Goal: Book appointment/travel/reservation

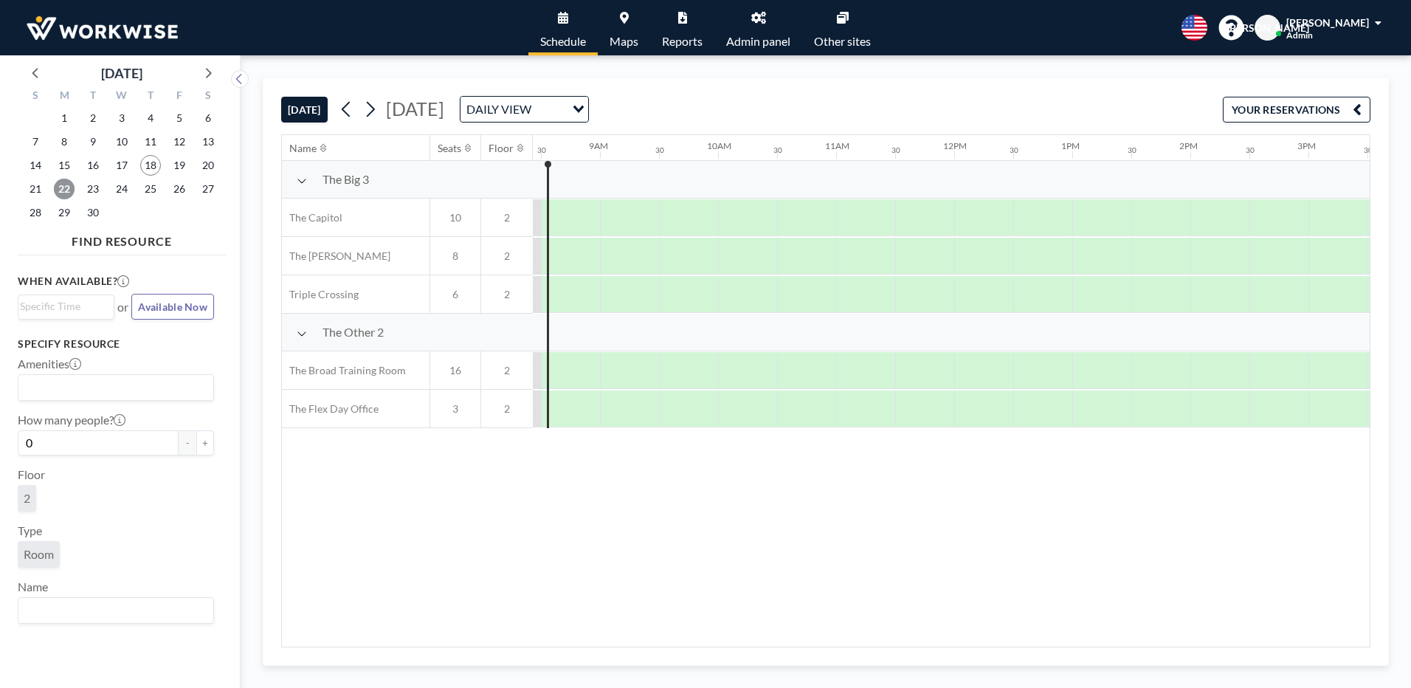
scroll to position [0, 989]
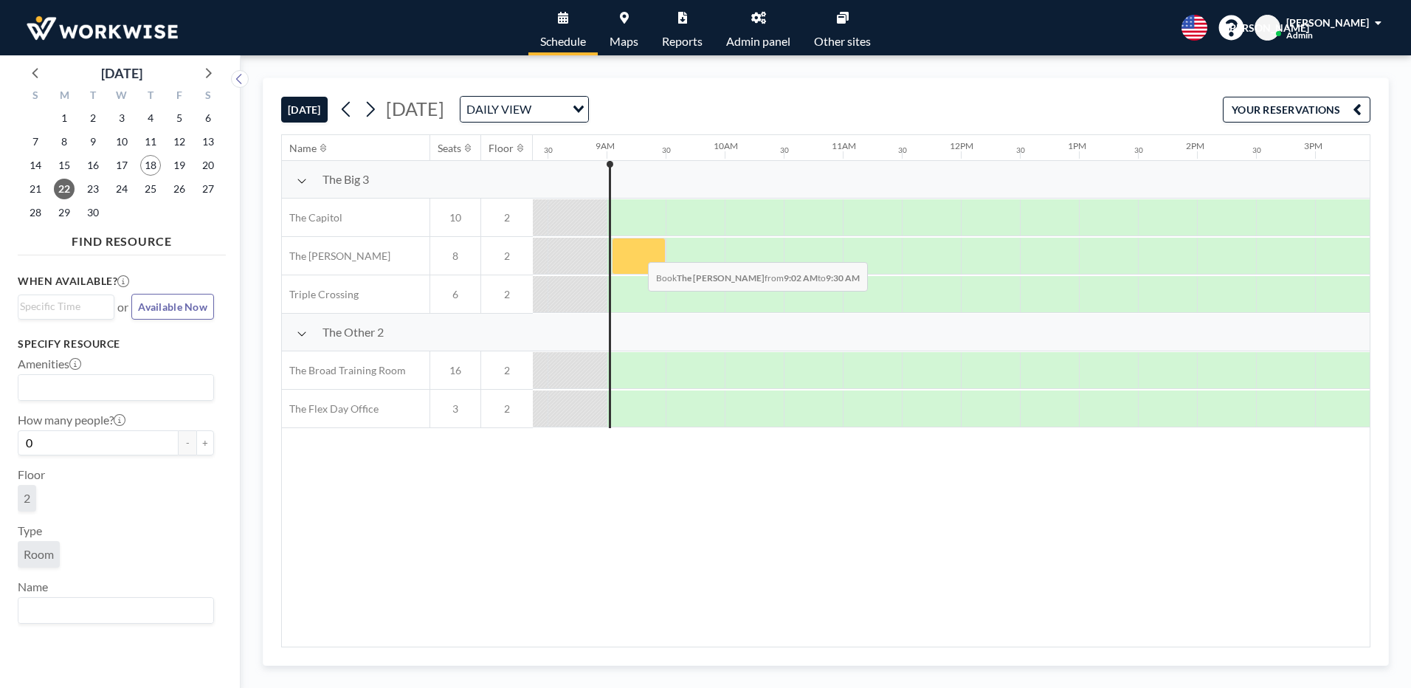
click at [636, 251] on div at bounding box center [639, 256] width 54 height 37
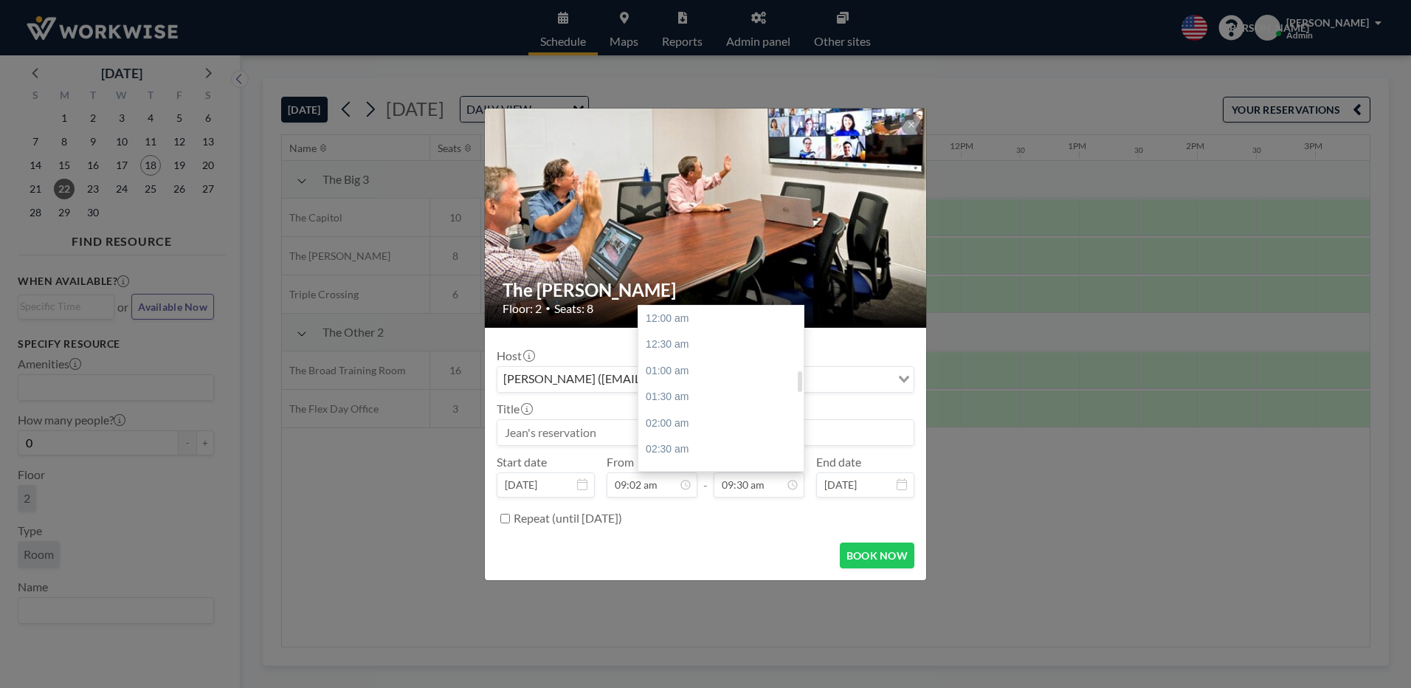
scroll to position [499, 0]
click at [675, 446] on div "12:00 pm" at bounding box center [724, 450] width 173 height 27
type input "12:00 pm"
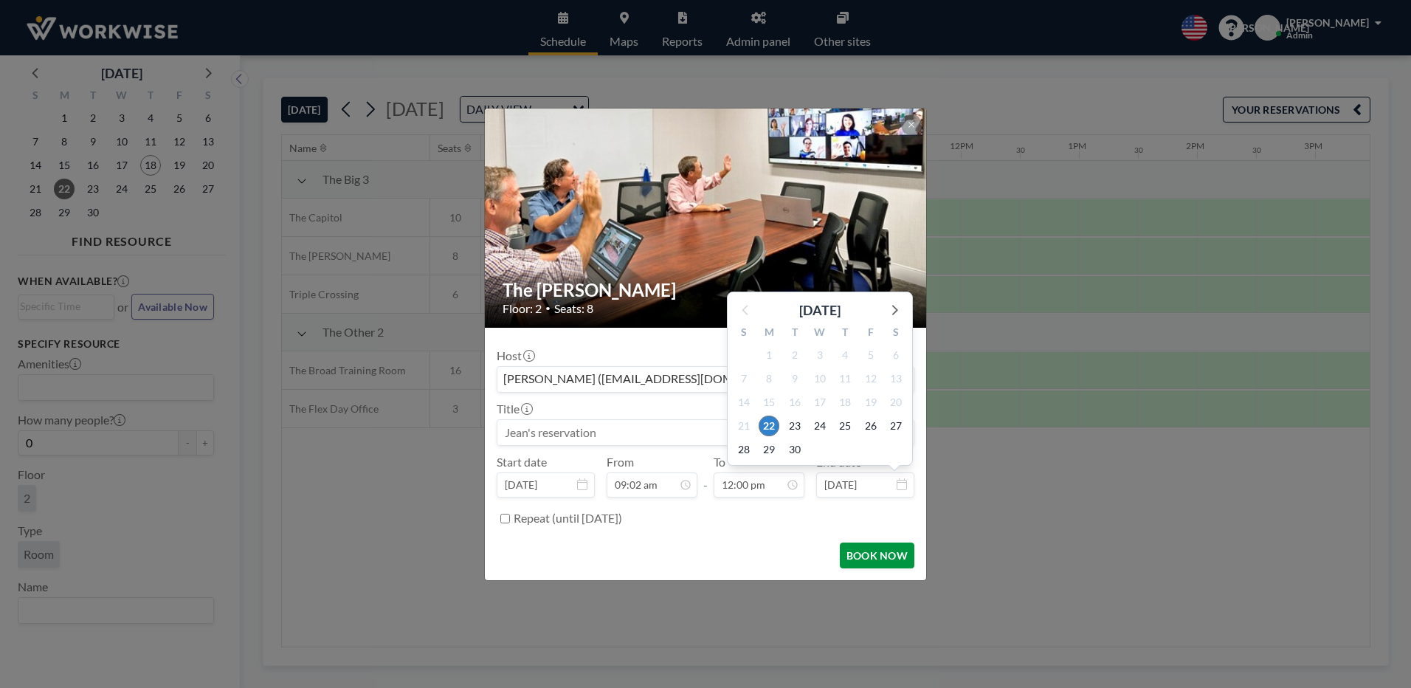
scroll to position [630, 0]
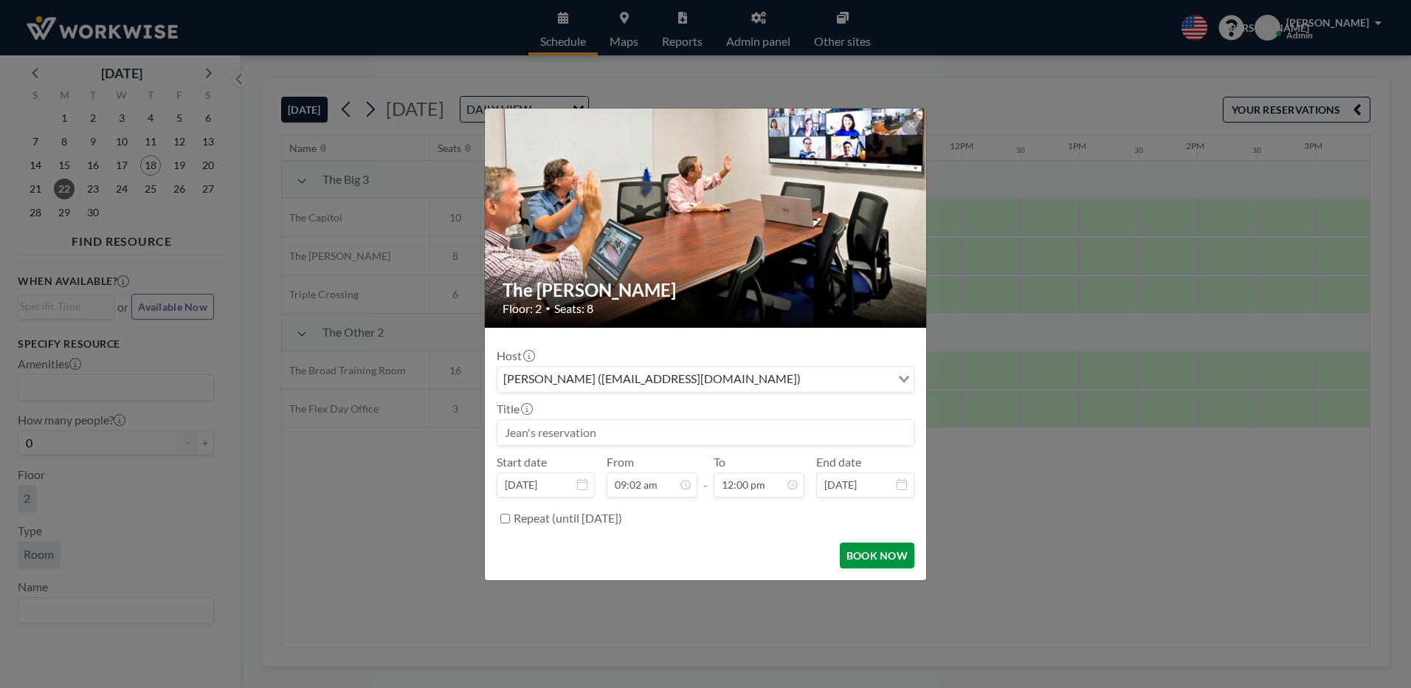
click at [858, 553] on button "BOOK NOW" at bounding box center [877, 555] width 75 height 26
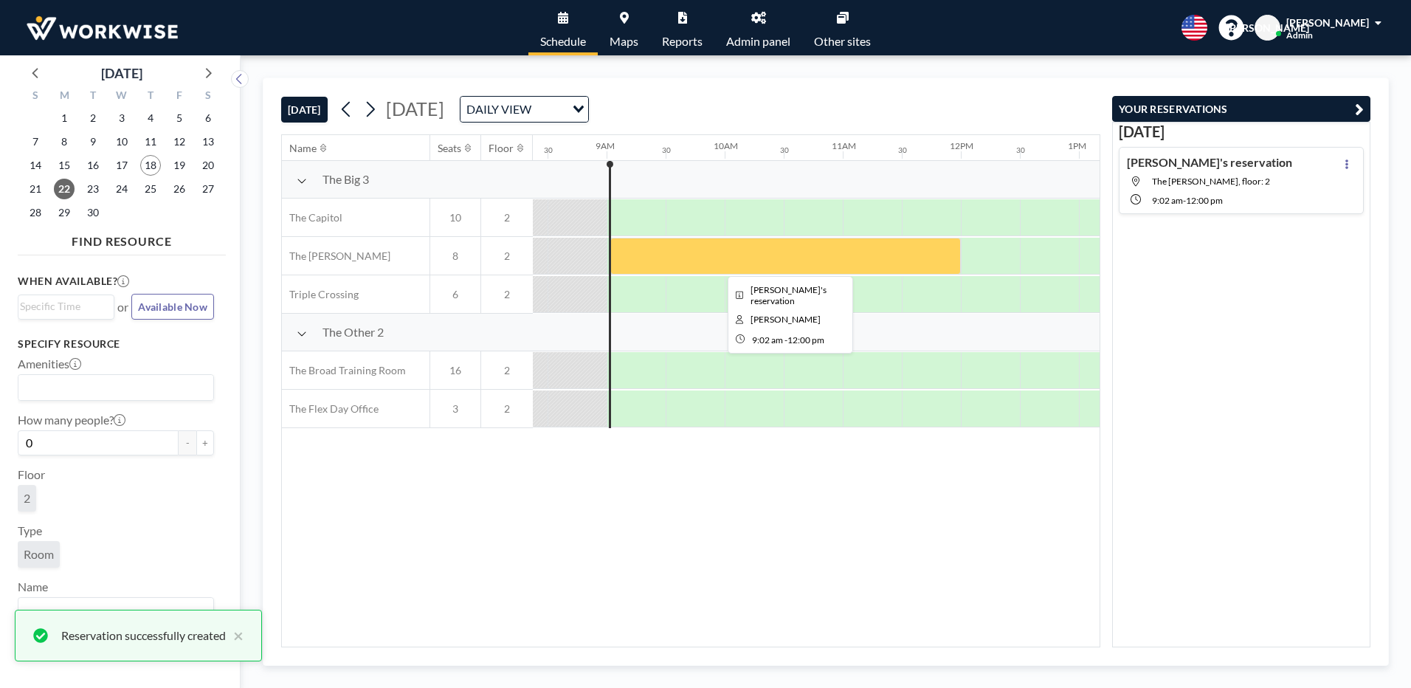
click at [746, 246] on div at bounding box center [785, 256] width 351 height 37
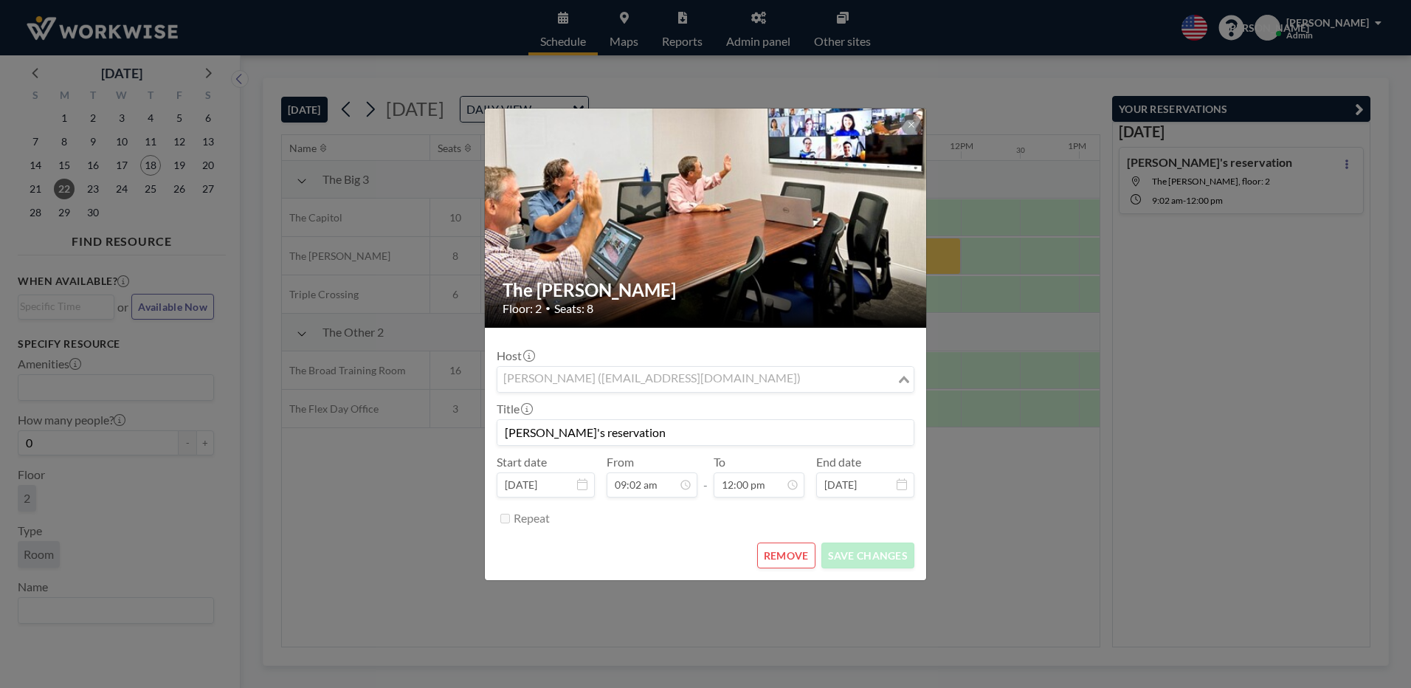
click at [779, 380] on input "Search for option" at bounding box center [697, 379] width 396 height 19
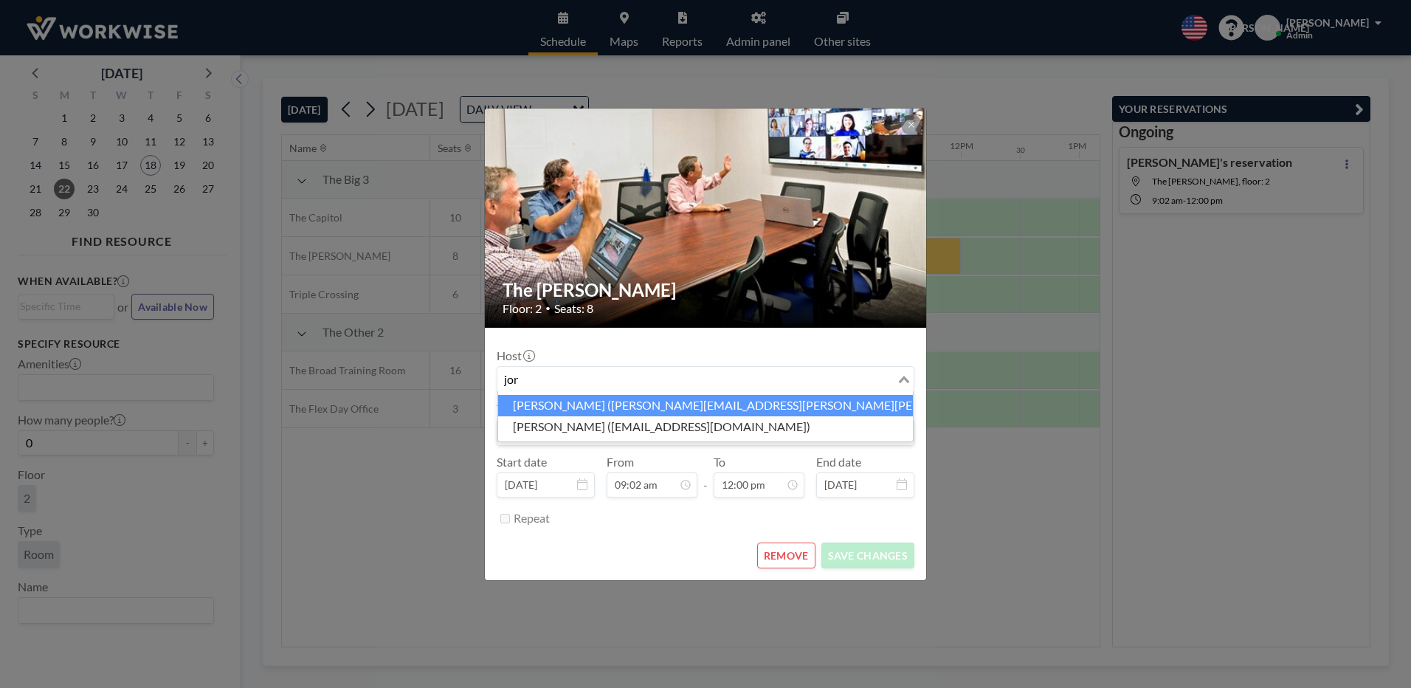
click at [539, 402] on li "[PERSON_NAME] ([PERSON_NAME][EMAIL_ADDRESS][PERSON_NAME][PERSON_NAME][DOMAIN_NA…" at bounding box center [705, 405] width 415 height 21
type input "jor"
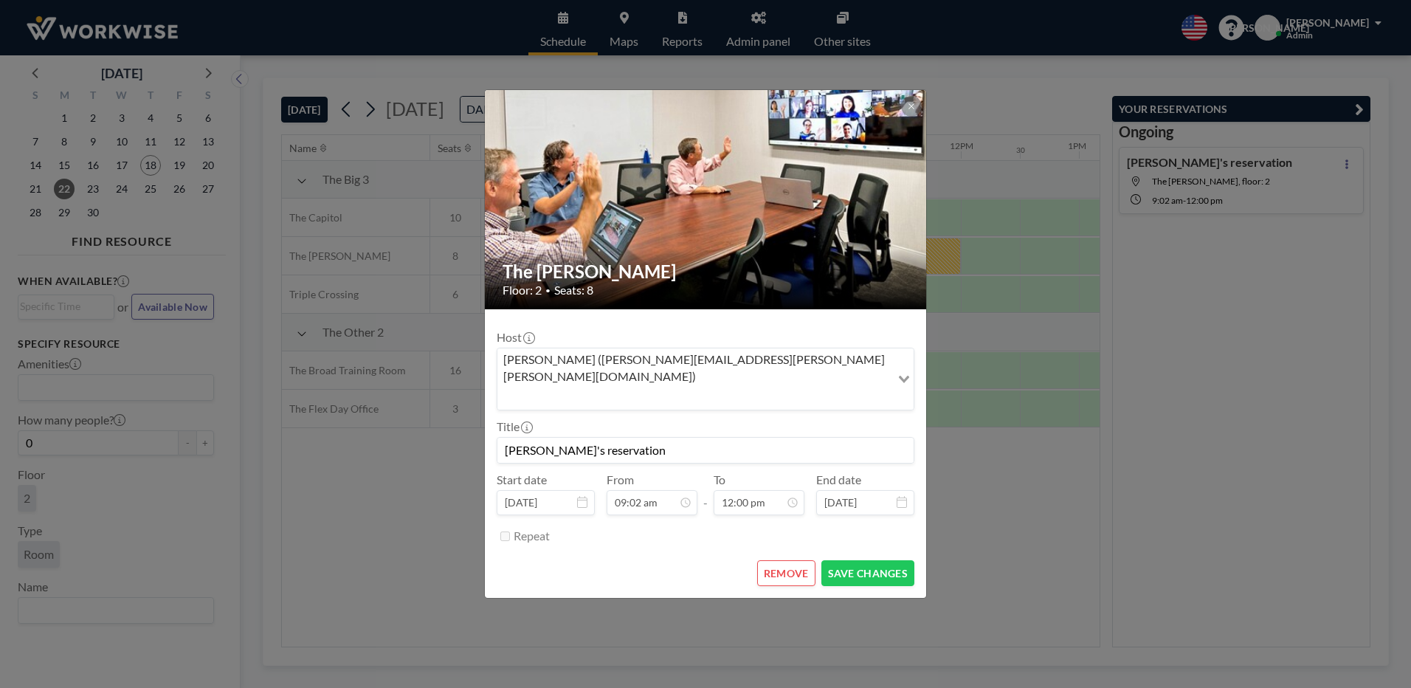
click at [538, 438] on input "[PERSON_NAME]'s reservation" at bounding box center [705, 450] width 416 height 25
click at [613, 438] on input "[PERSON_NAME]'s reservation" at bounding box center [705, 450] width 416 height 25
type input "J"
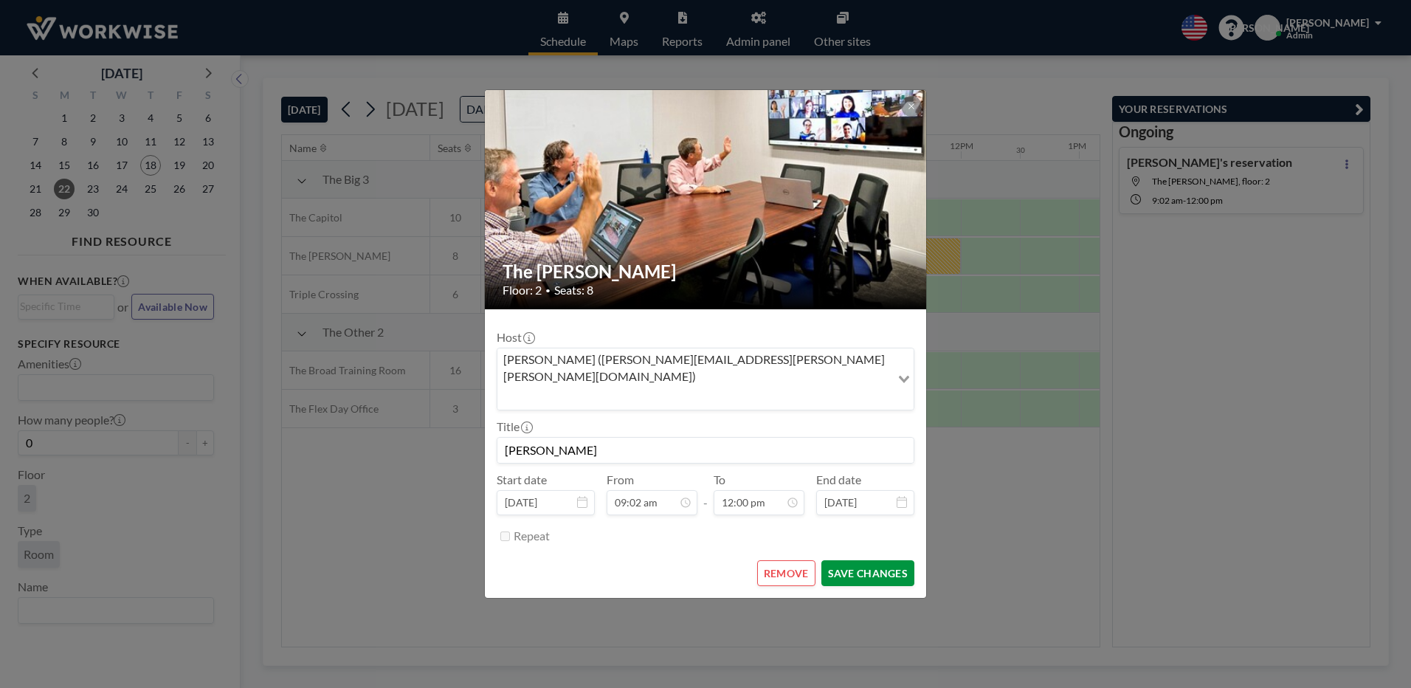
type input "[PERSON_NAME]"
click at [863, 560] on button "SAVE CHANGES" at bounding box center [867, 573] width 93 height 26
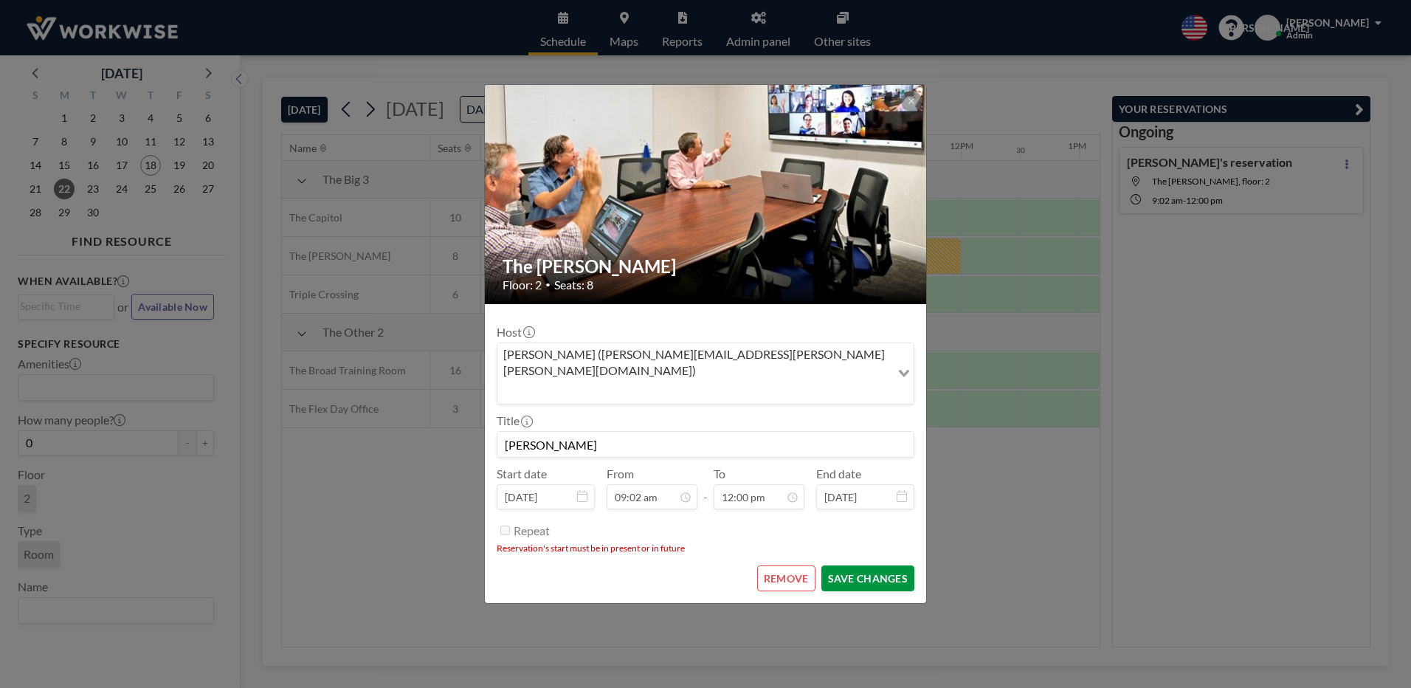
click at [840, 565] on button "SAVE CHANGES" at bounding box center [867, 578] width 93 height 26
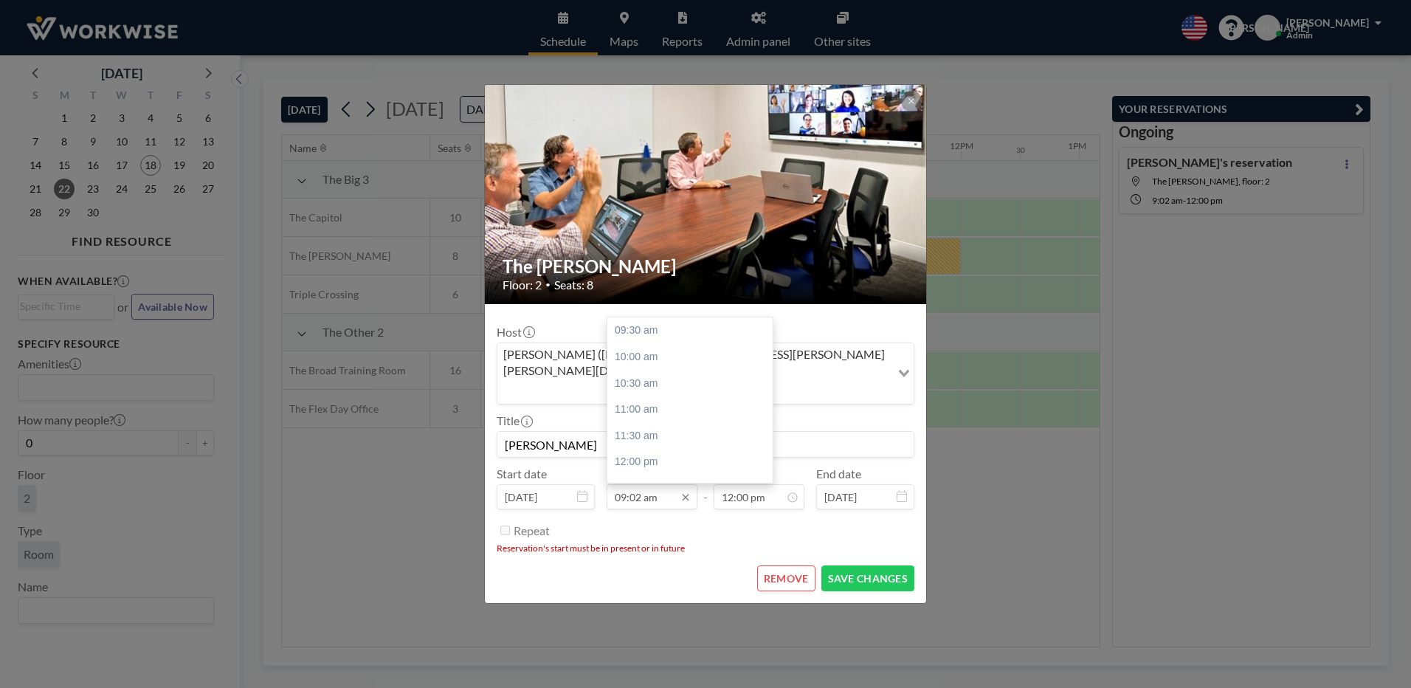
click at [660, 484] on input "09:02 am" at bounding box center [652, 496] width 91 height 25
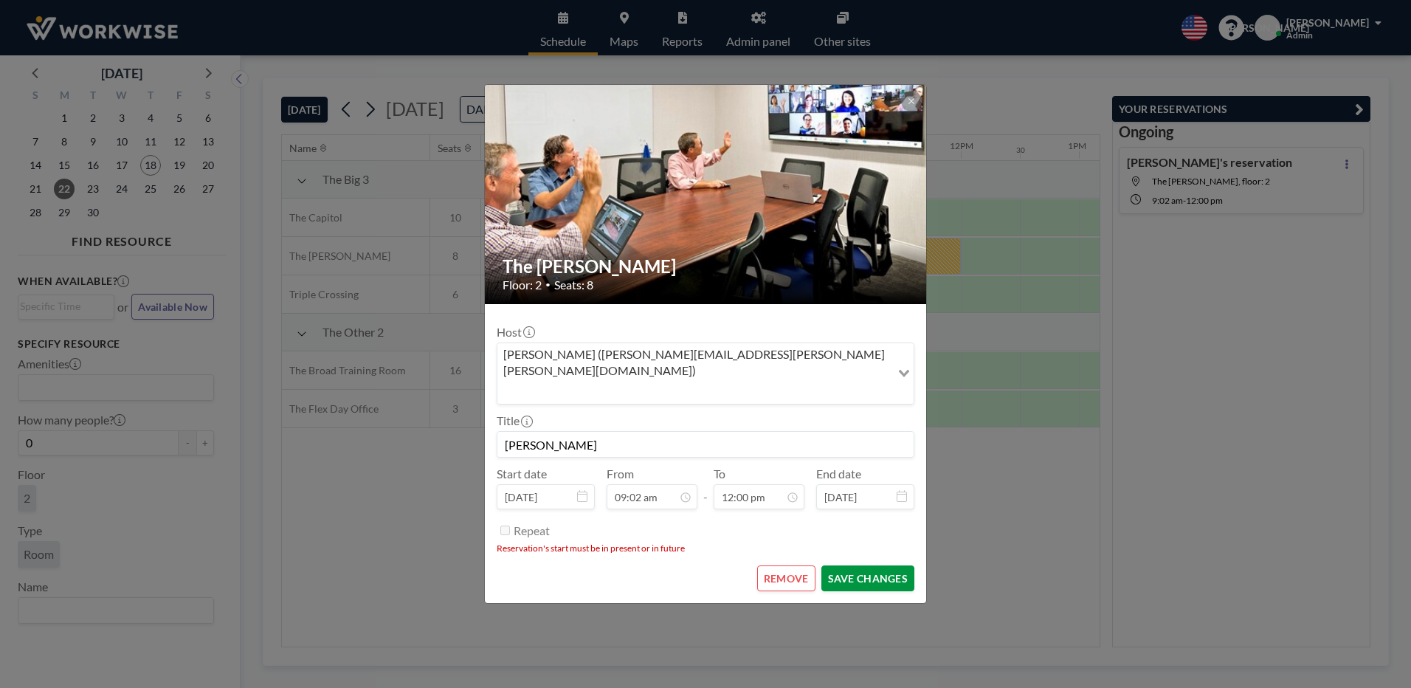
click at [834, 565] on button "SAVE CHANGES" at bounding box center [867, 578] width 93 height 26
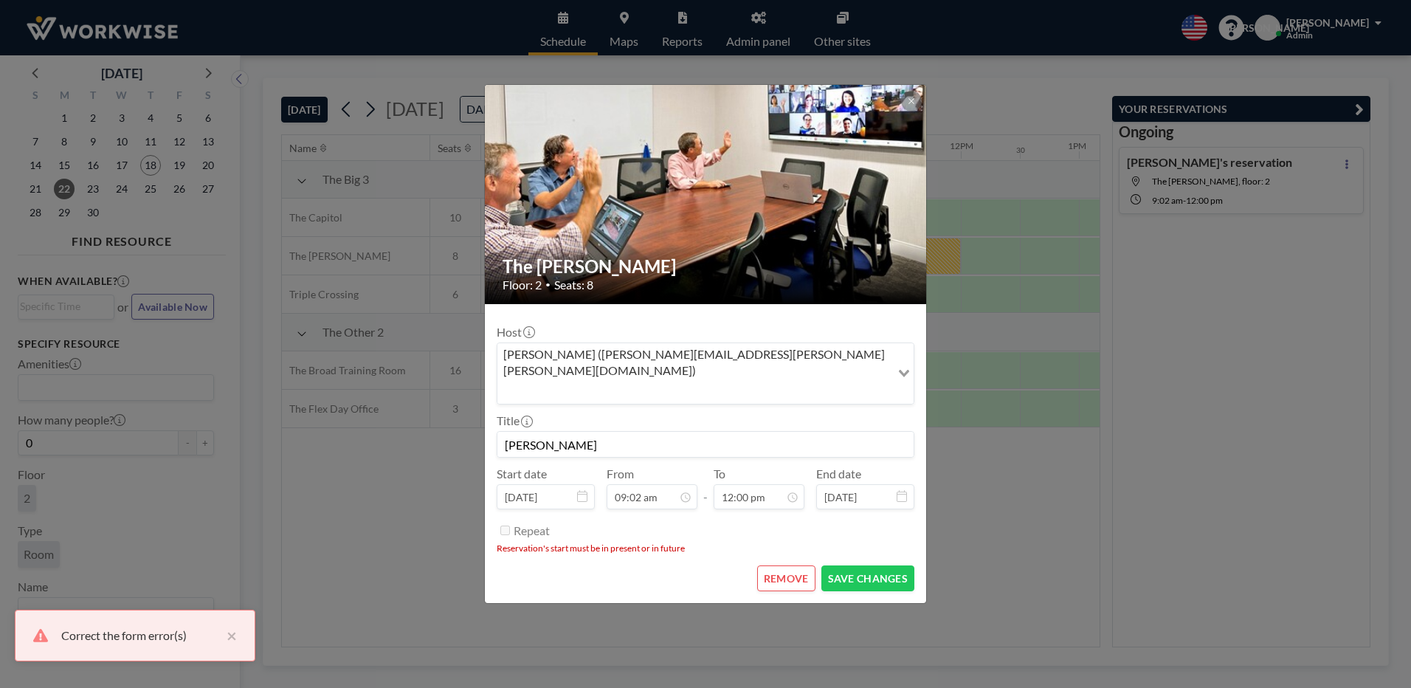
click at [793, 565] on button "REMOVE" at bounding box center [786, 578] width 58 height 26
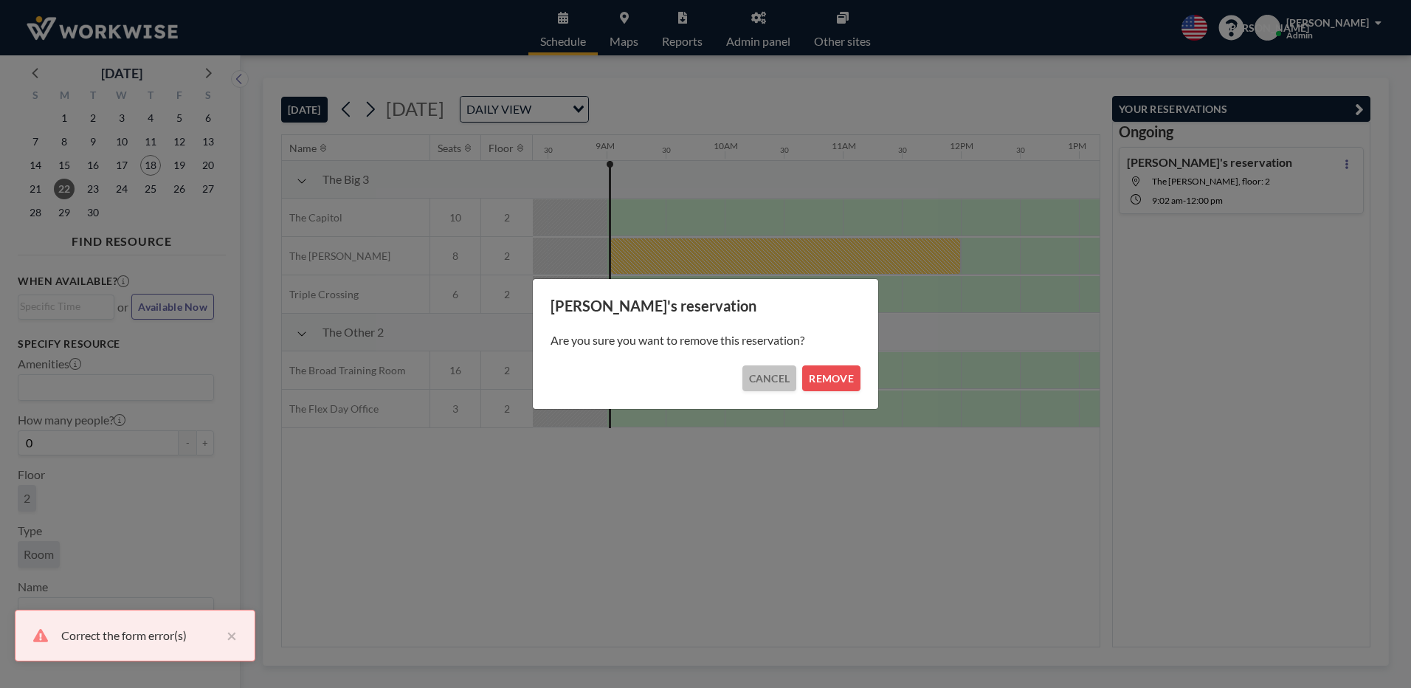
click at [782, 386] on button "CANCEL" at bounding box center [769, 378] width 55 height 26
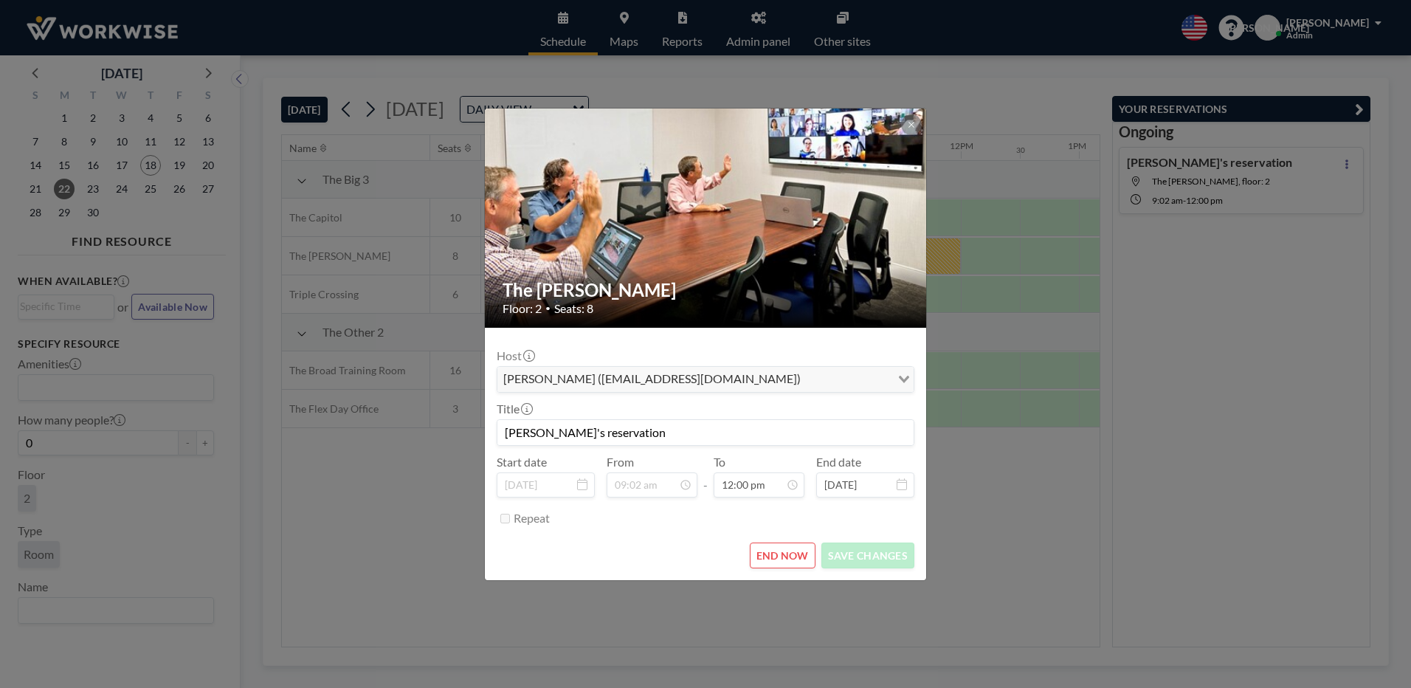
scroll to position [630, 0]
click at [801, 554] on button "END NOW" at bounding box center [783, 555] width 66 height 26
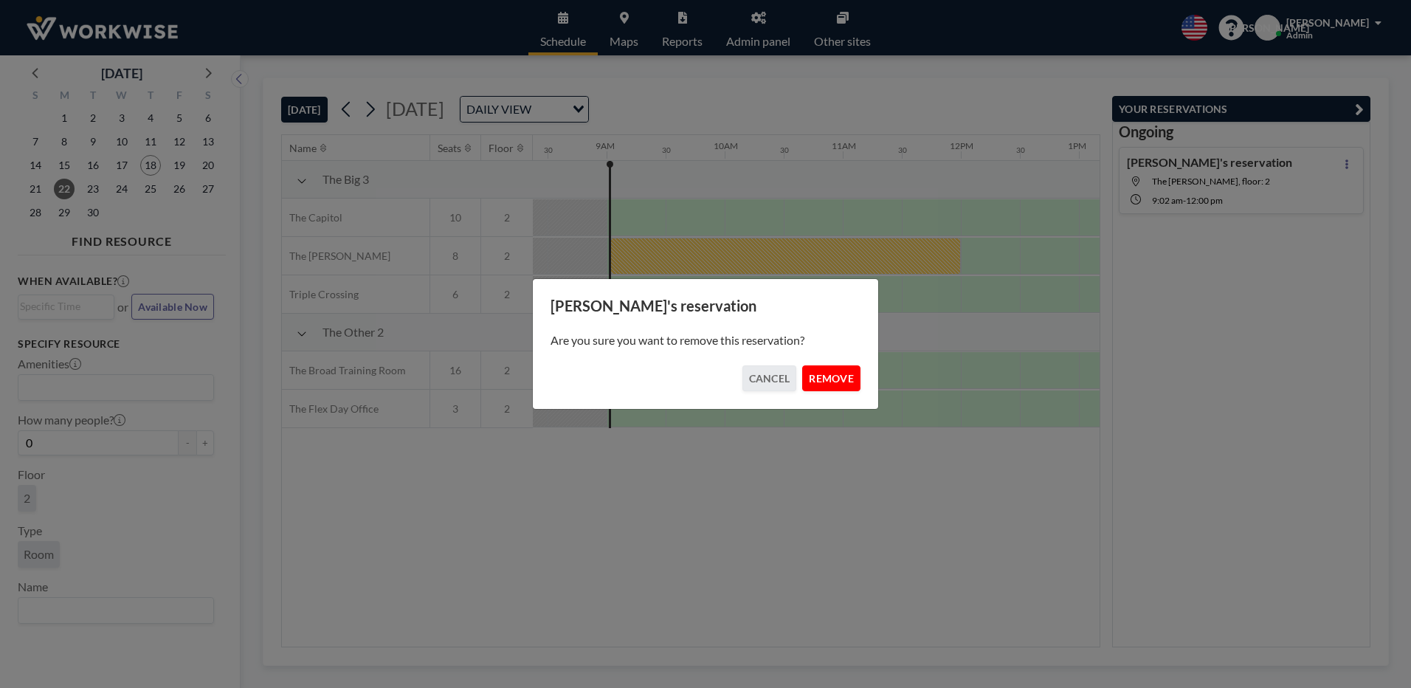
click at [840, 382] on button "REMOVE" at bounding box center [831, 378] width 58 height 26
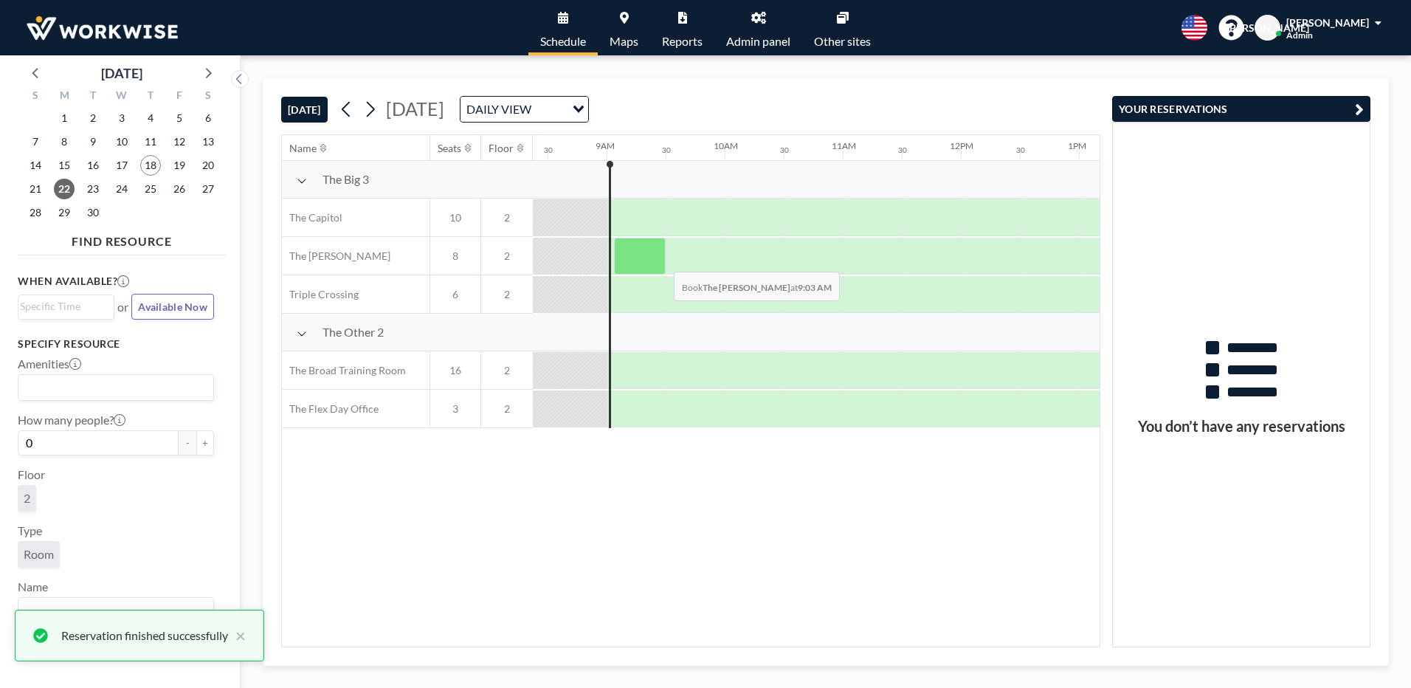
click at [662, 261] on div at bounding box center [640, 256] width 52 height 37
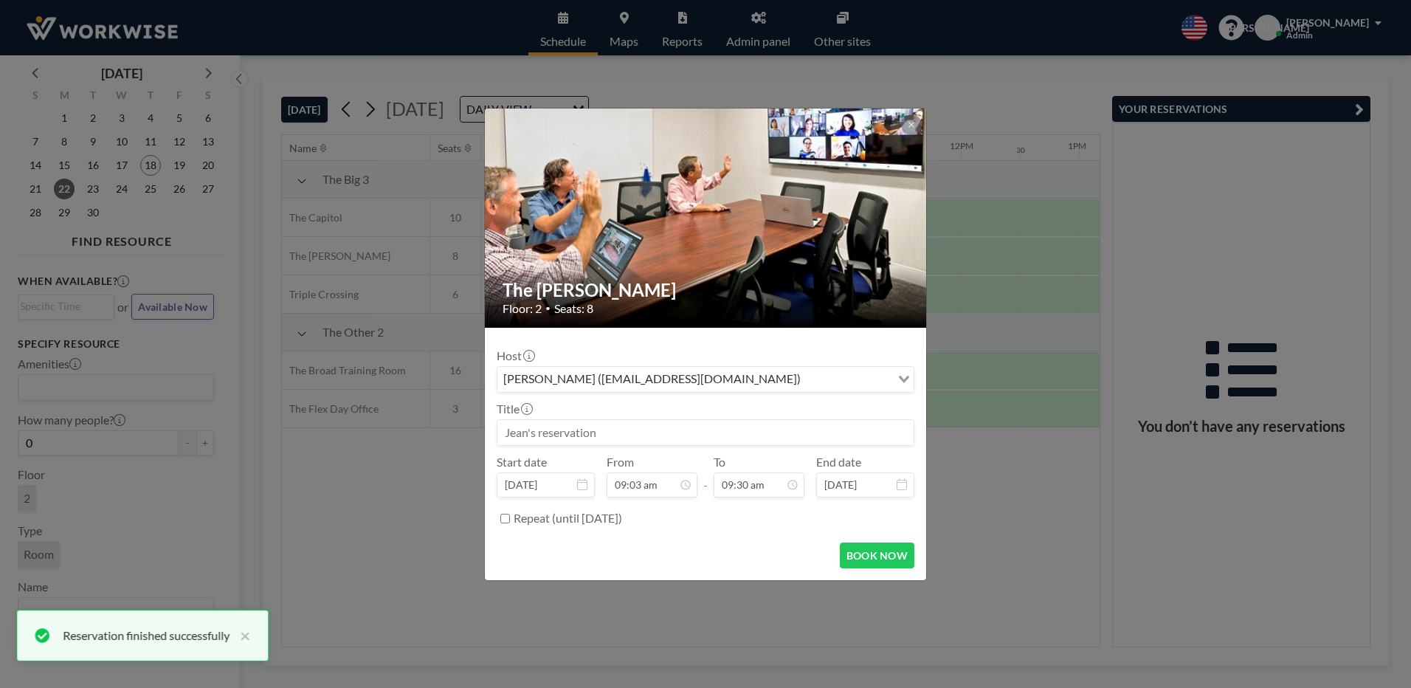
click at [805, 379] on input "Search for option" at bounding box center [847, 379] width 84 height 19
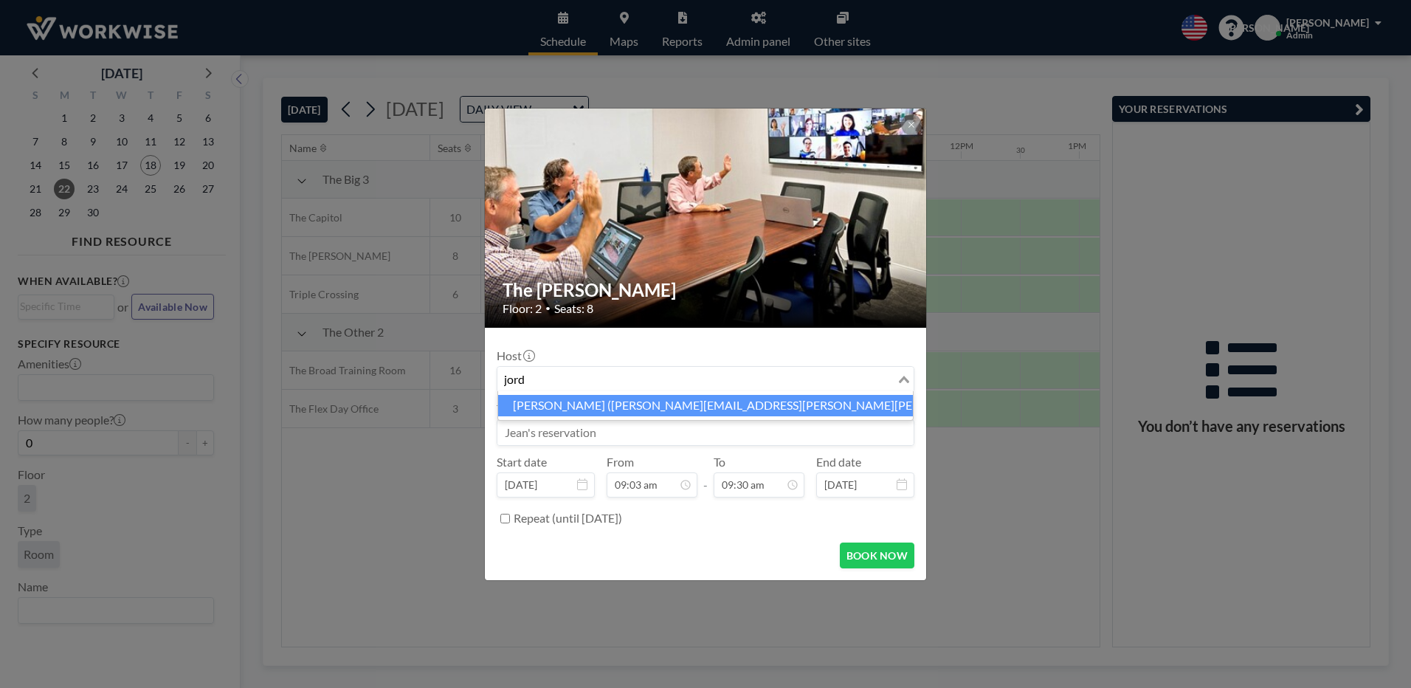
click at [559, 405] on li "[PERSON_NAME] ([PERSON_NAME][EMAIL_ADDRESS][PERSON_NAME][PERSON_NAME][DOMAIN_NA…" at bounding box center [705, 405] width 415 height 21
type input "jord"
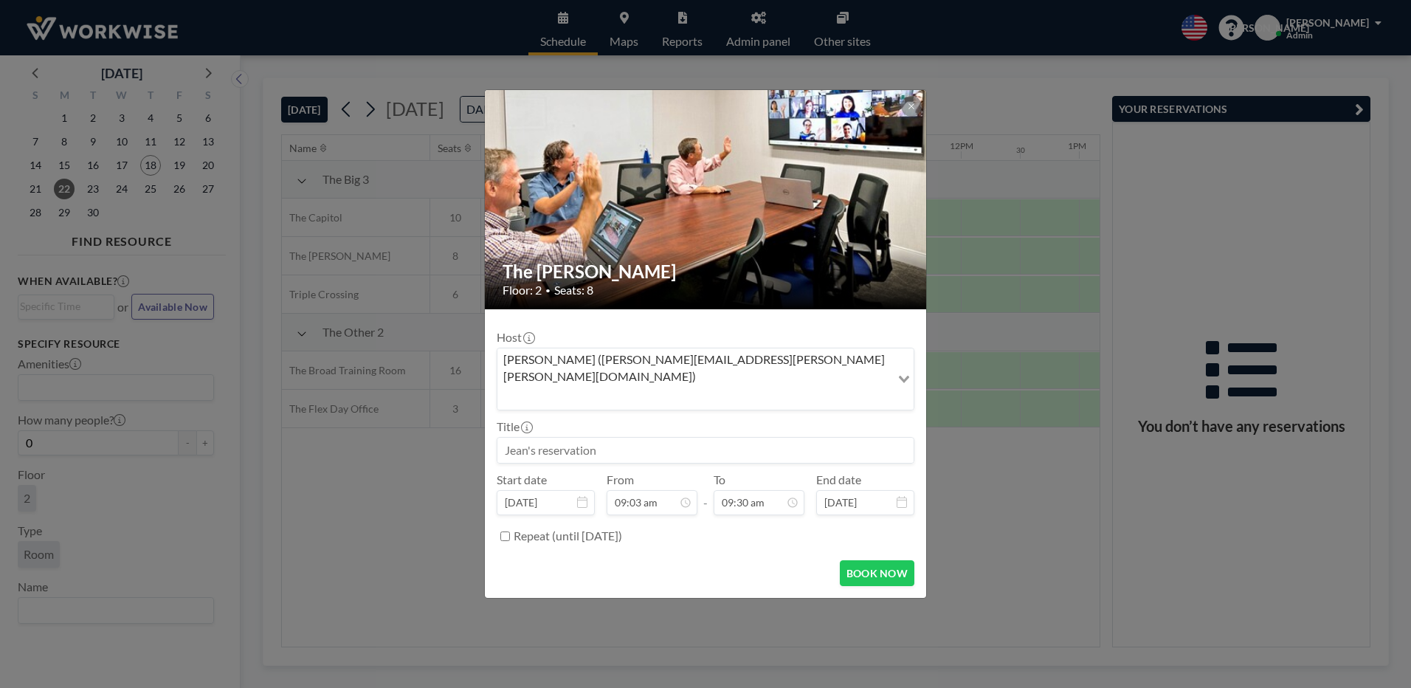
click at [565, 439] on input at bounding box center [705, 450] width 416 height 25
type input "[PERSON_NAME]"
click at [798, 497] on icon at bounding box center [793, 503] width 12 height 12
click at [677, 455] on div "12:00 pm" at bounding box center [724, 468] width 173 height 27
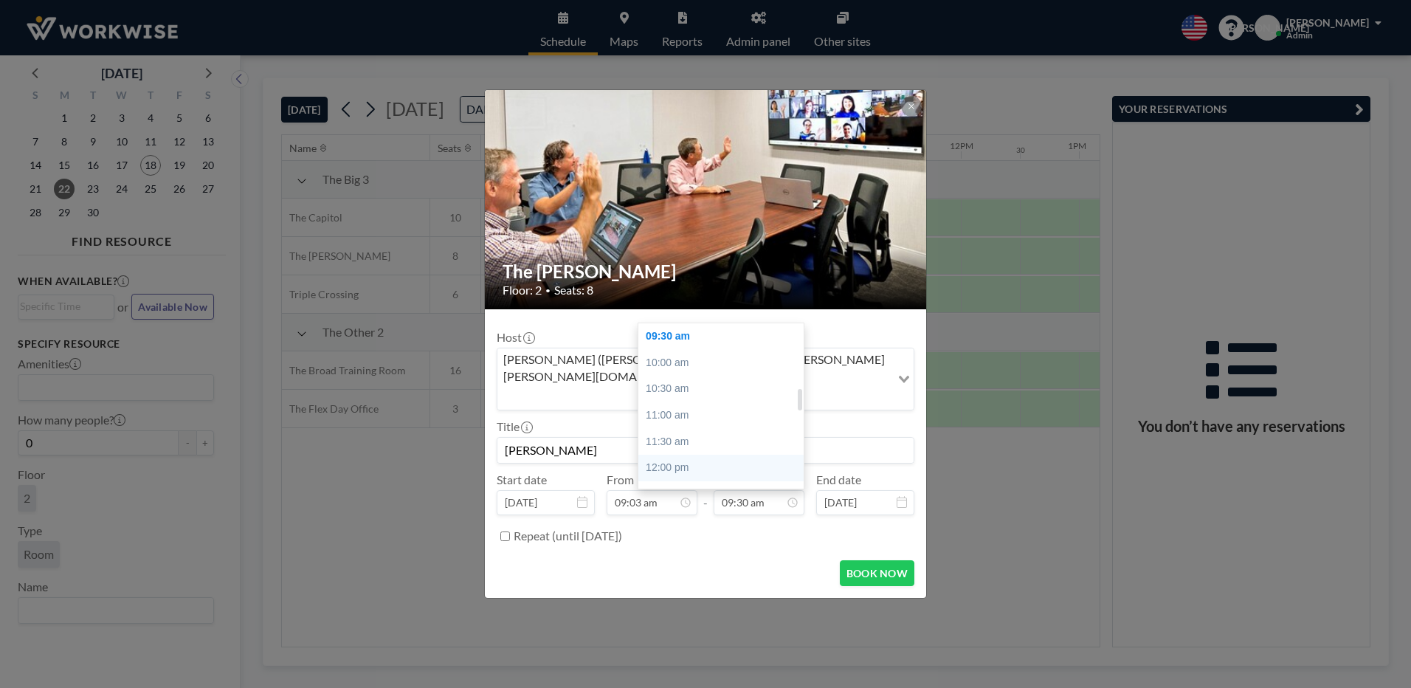
type input "12:00 pm"
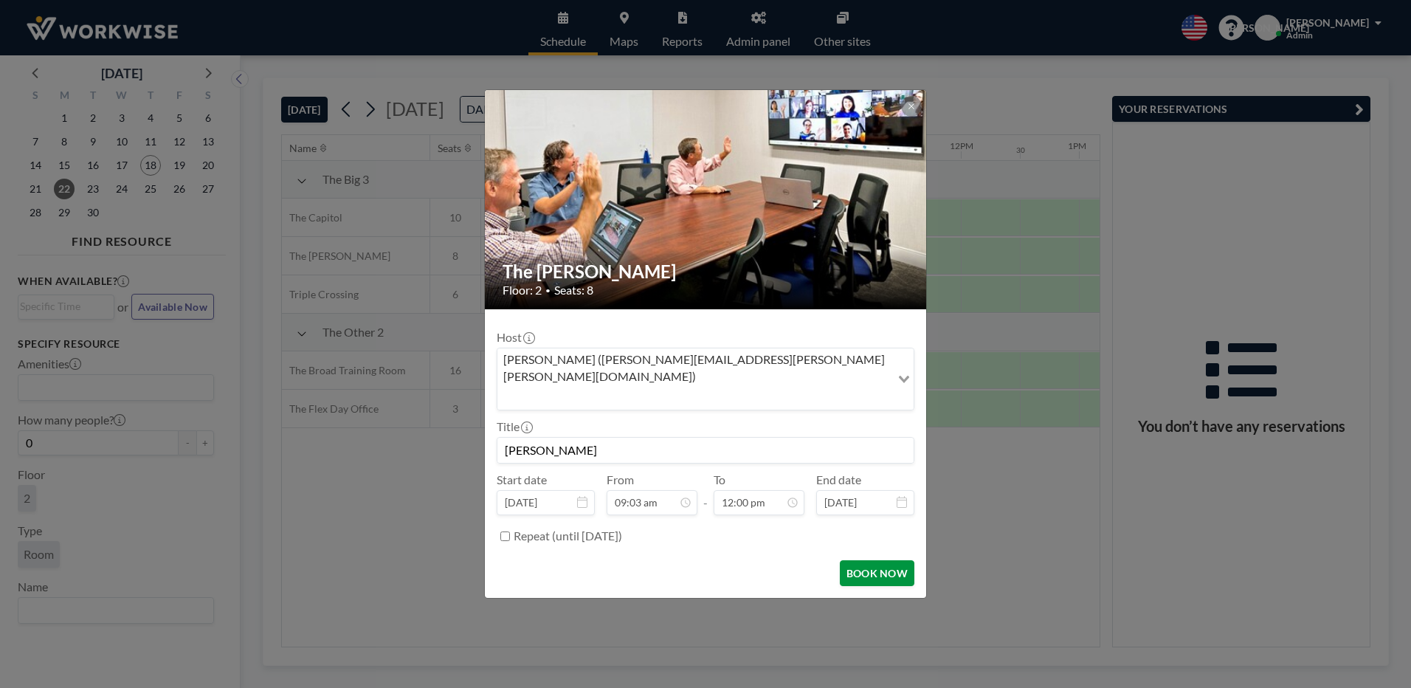
scroll to position [630, 0]
click at [896, 562] on button "BOOK NOW" at bounding box center [877, 573] width 75 height 26
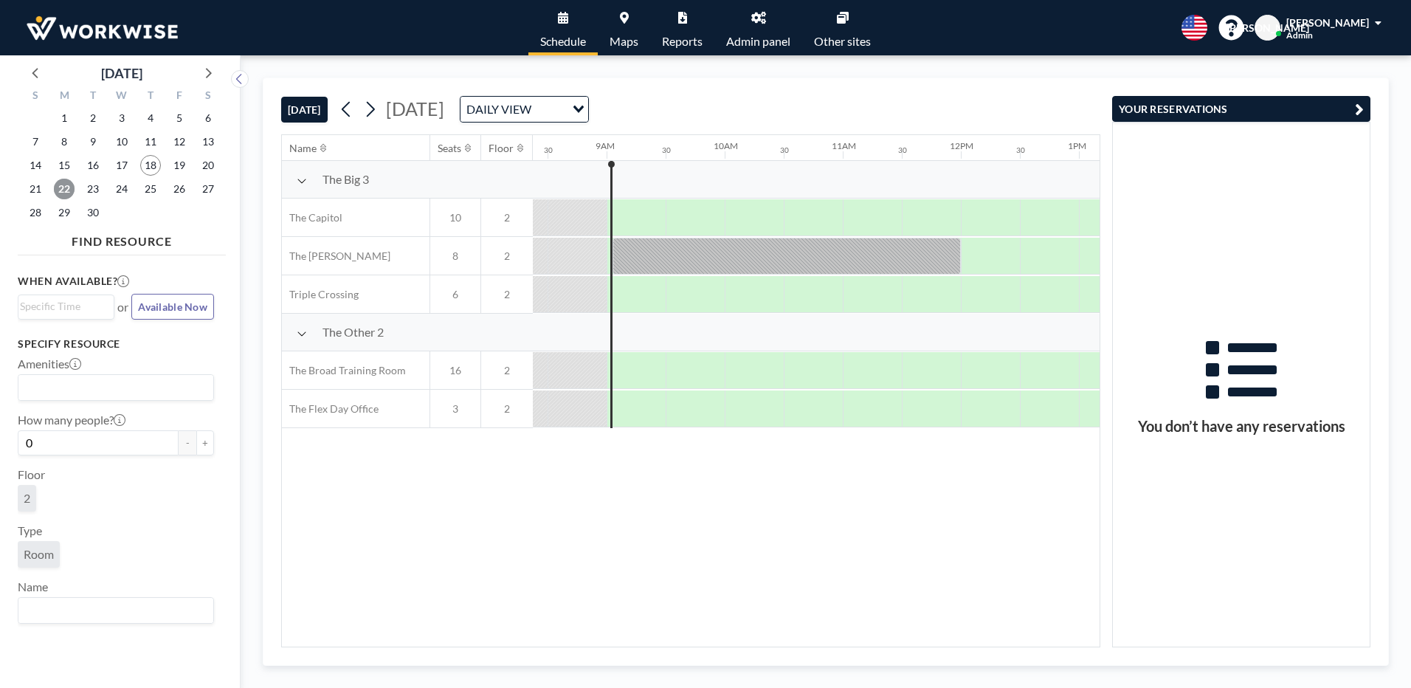
click at [66, 190] on span "22" at bounding box center [64, 189] width 21 height 21
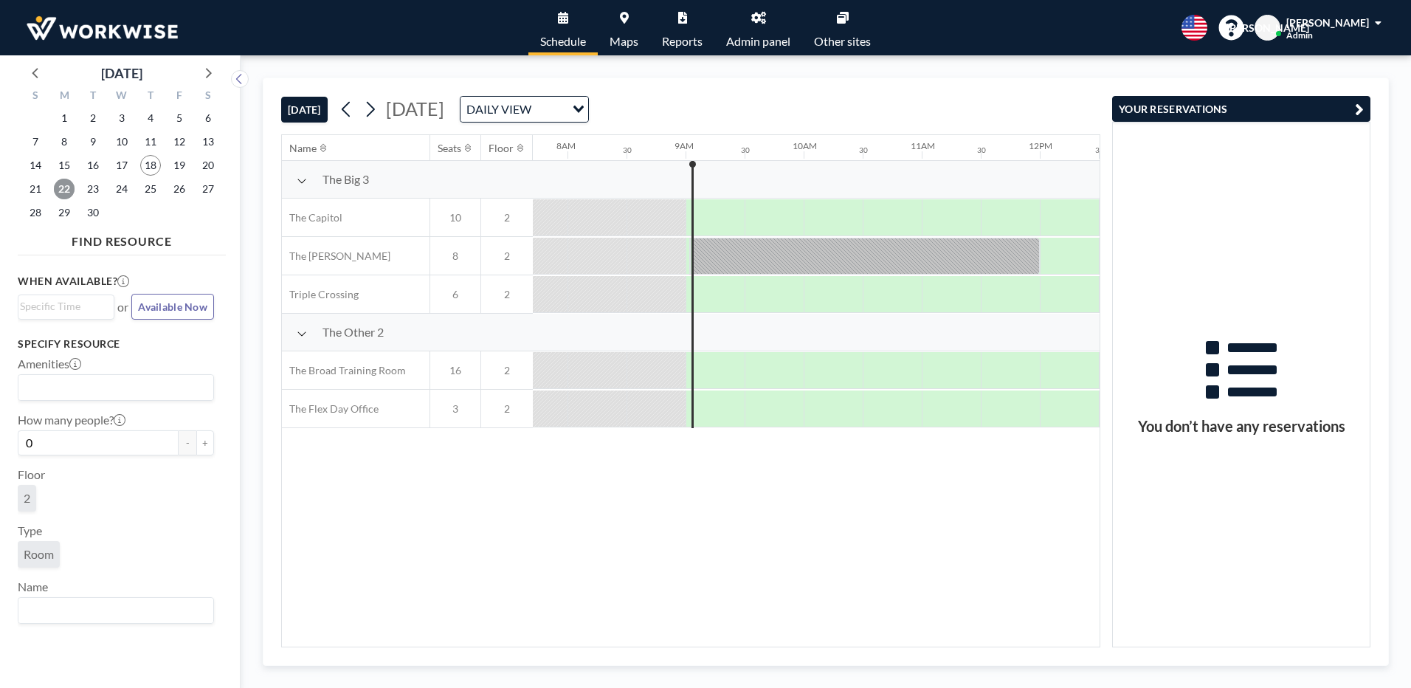
scroll to position [0, 1004]
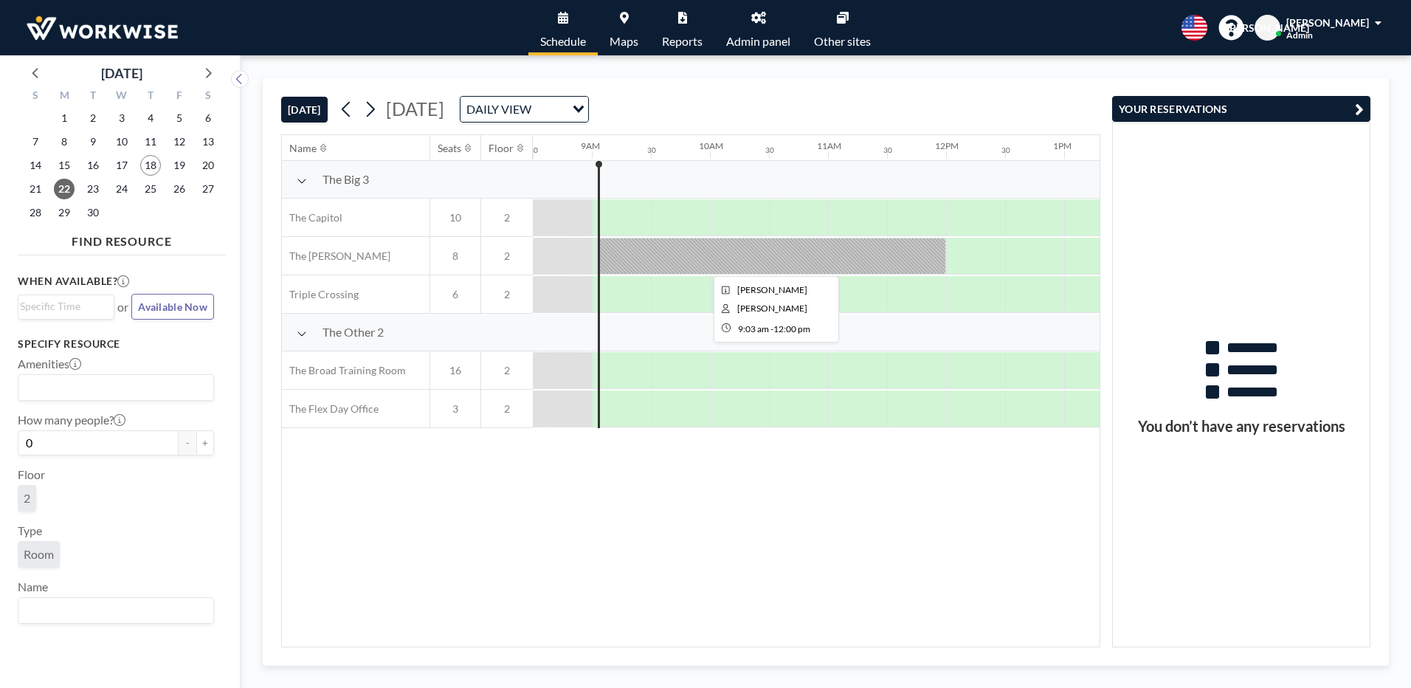
click at [666, 261] on div at bounding box center [772, 256] width 348 height 37
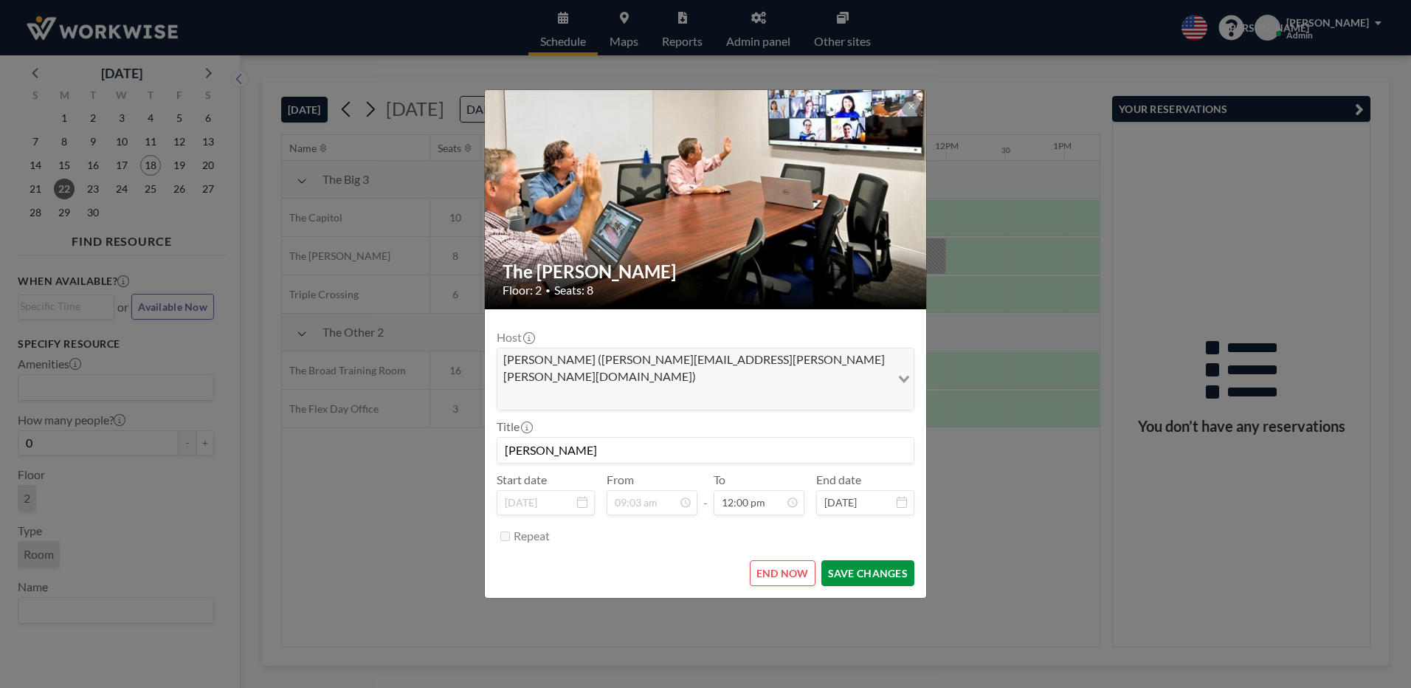
type input "[PERSON_NAME]"
click at [849, 560] on button "SAVE CHANGES" at bounding box center [867, 573] width 93 height 26
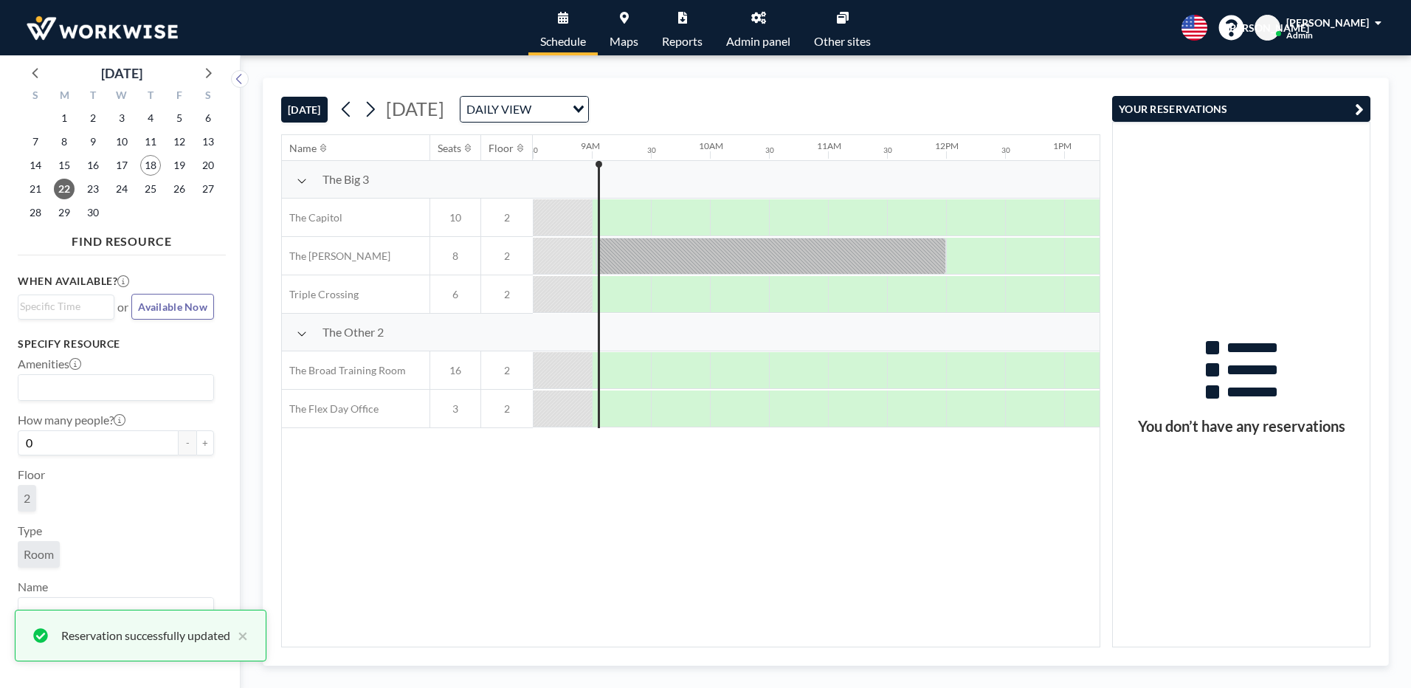
click at [1356, 109] on icon "button" at bounding box center [1359, 109] width 9 height 18
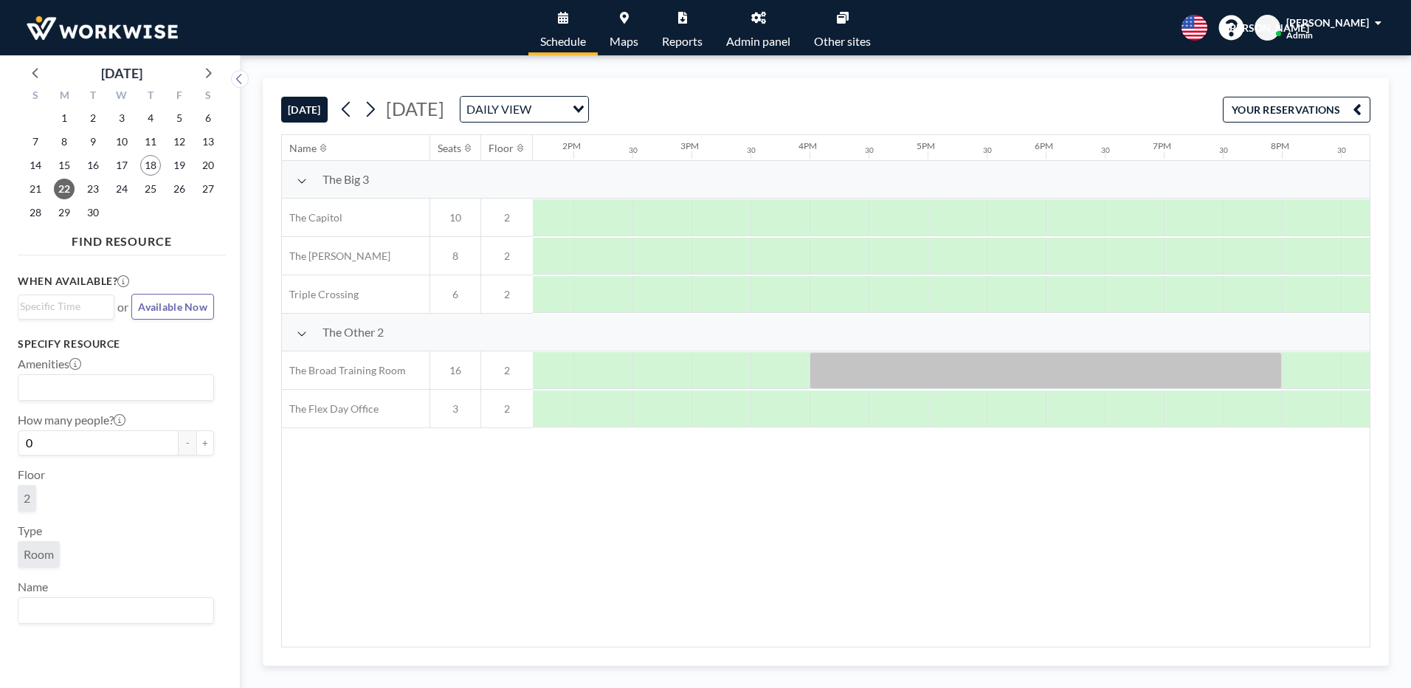
scroll to position [0, 1615]
